Goal: Transaction & Acquisition: Purchase product/service

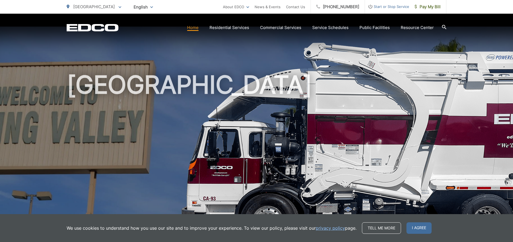
click at [196, 28] on link "Home" at bounding box center [192, 27] width 11 height 7
click at [197, 28] on link "Home" at bounding box center [192, 27] width 11 height 7
click at [417, 228] on span "I agree" at bounding box center [418, 227] width 25 height 11
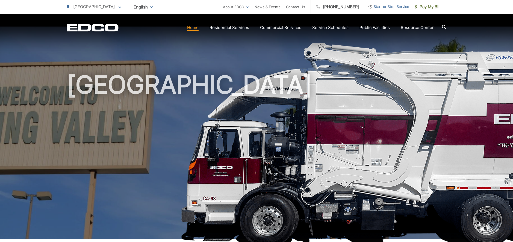
click at [196, 27] on link "Home" at bounding box center [192, 27] width 11 height 7
click at [435, 6] on span "Pay My Bill" at bounding box center [428, 7] width 26 height 7
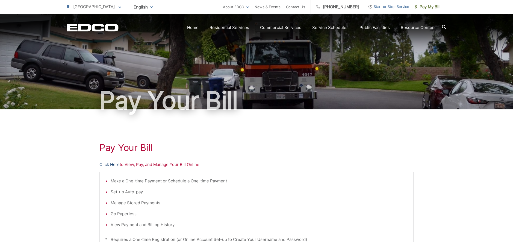
click at [104, 164] on link "Click Here" at bounding box center [109, 164] width 20 height 7
